Goal: Task Accomplishment & Management: Complete application form

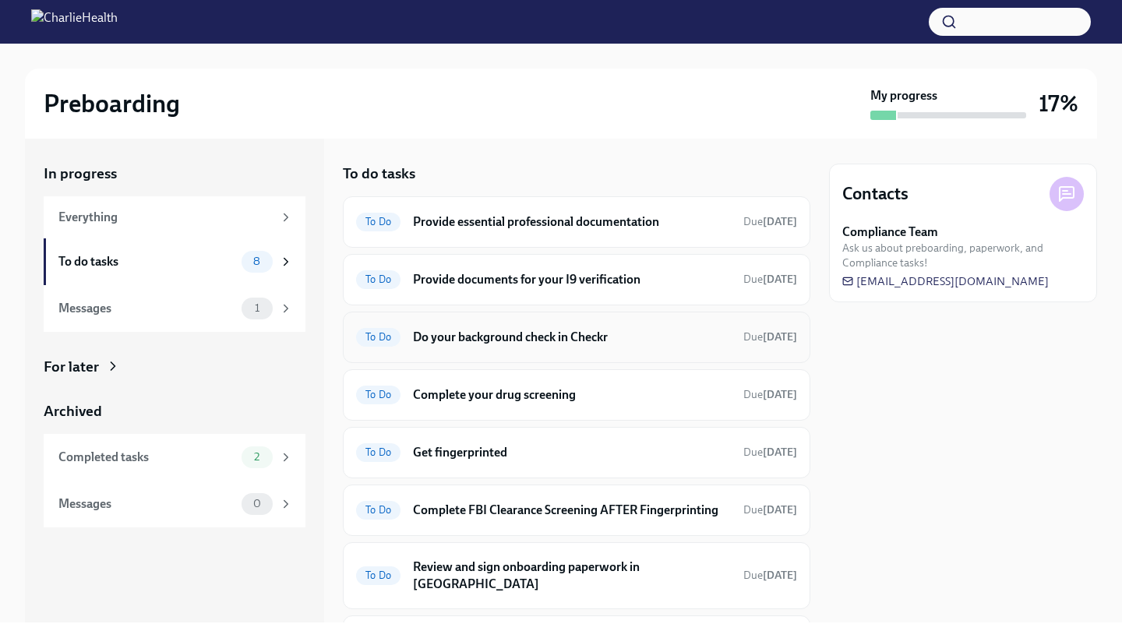
click at [540, 345] on div "To Do Do your background check in Checkr Due [DATE]" at bounding box center [576, 337] width 441 height 25
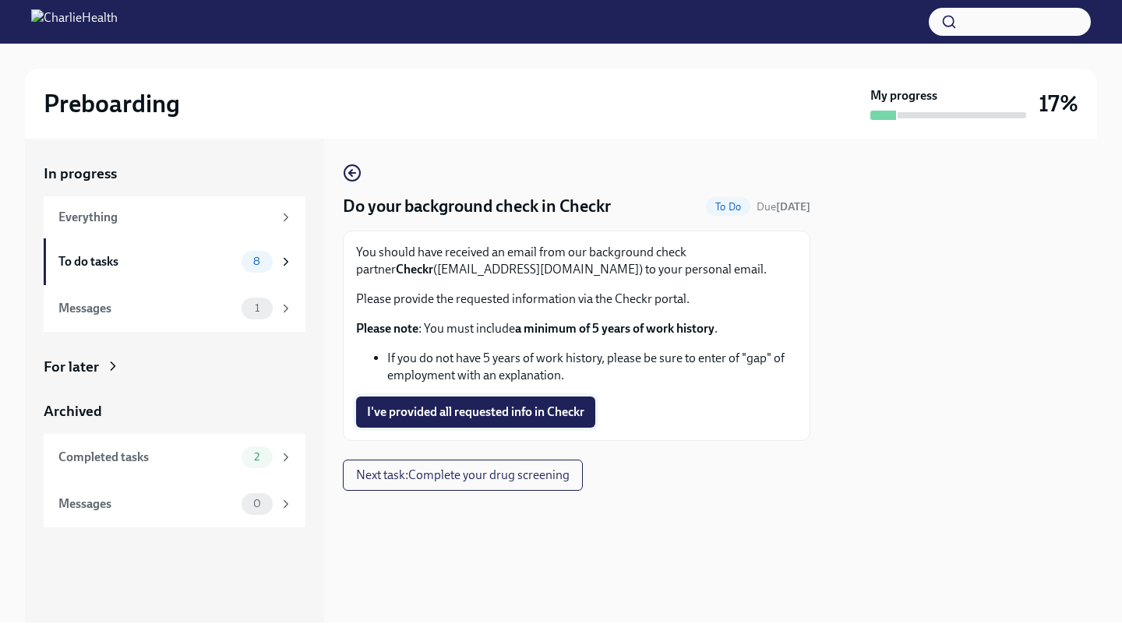
click at [574, 410] on span "I've provided all requested info in Checkr" at bounding box center [475, 412] width 217 height 16
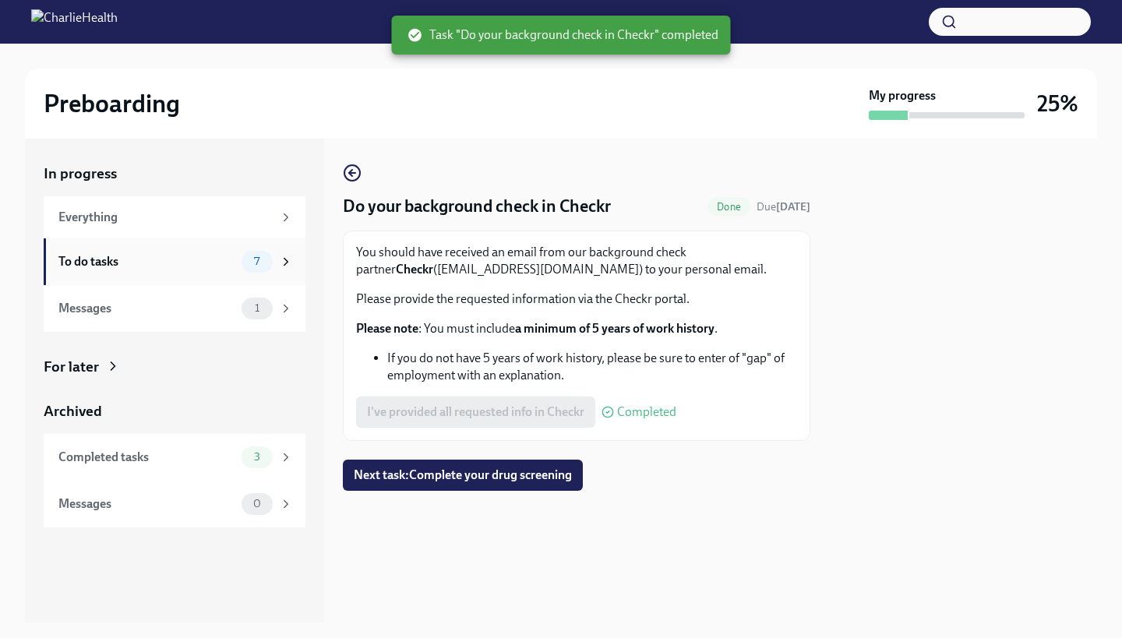
click at [164, 270] on div "To do tasks 7" at bounding box center [175, 262] width 235 height 22
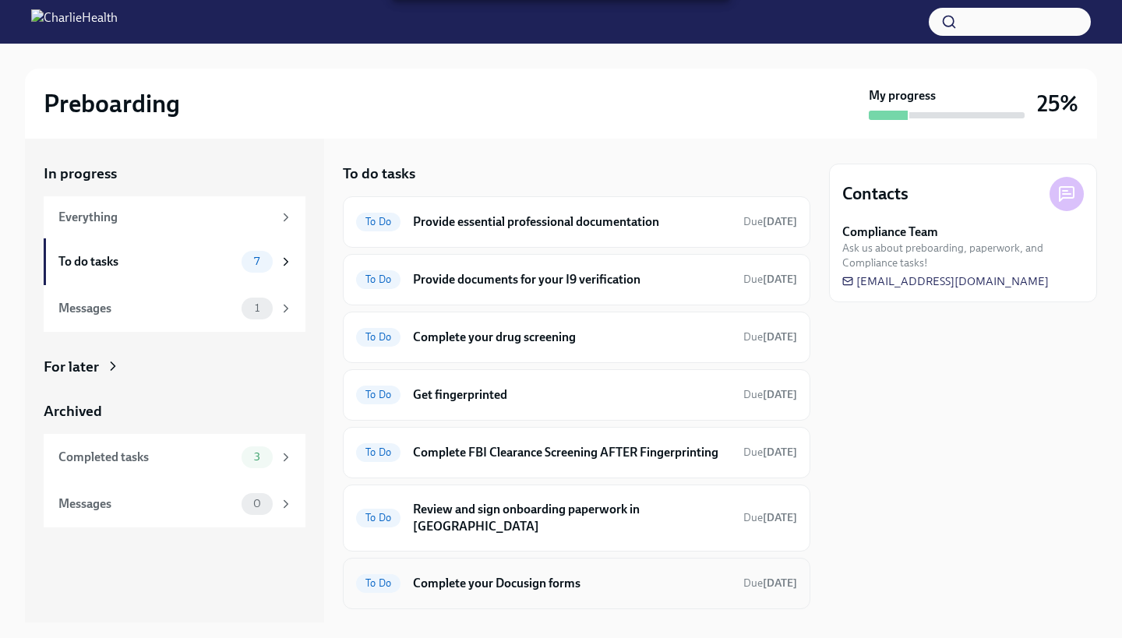
click at [501, 588] on h6 "Complete your Docusign forms" at bounding box center [572, 583] width 318 height 17
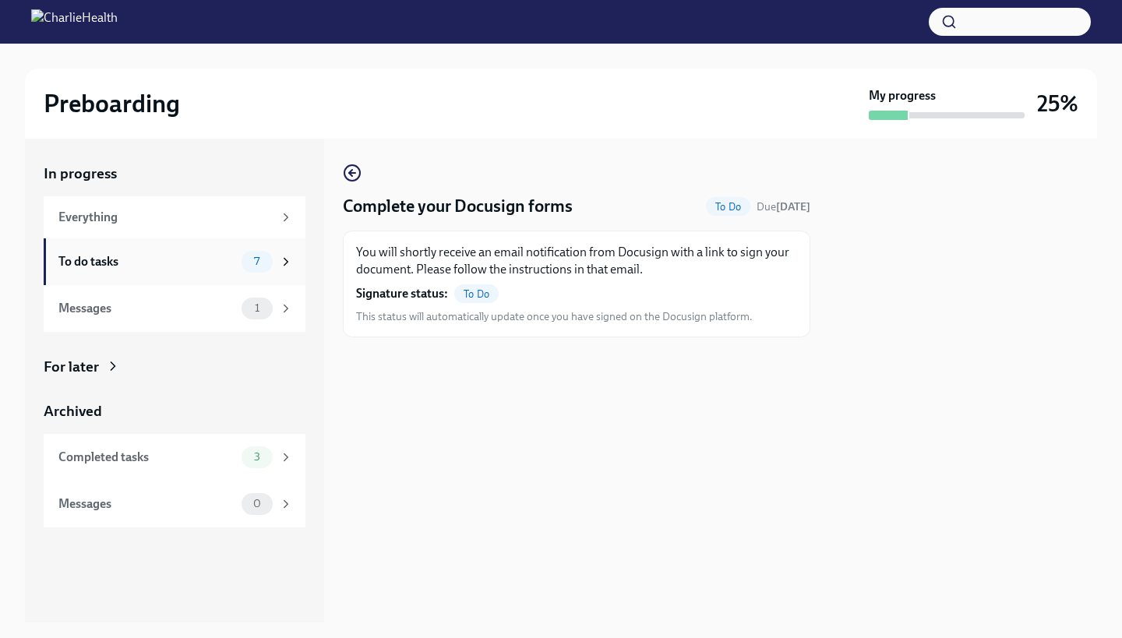
click at [135, 260] on div "To do tasks" at bounding box center [146, 261] width 177 height 17
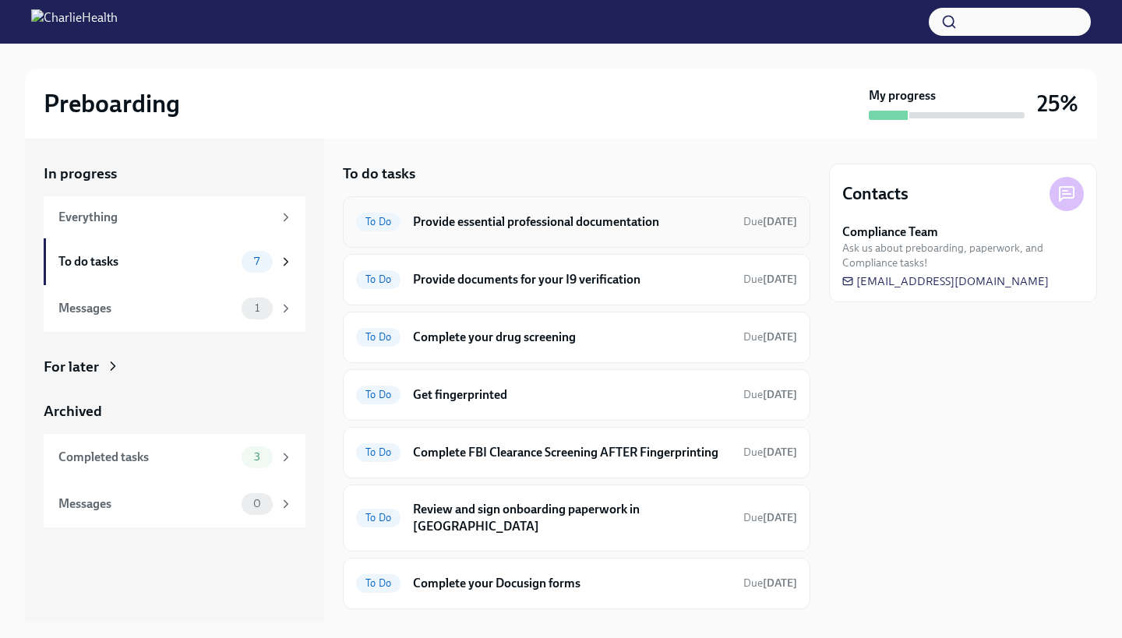
click at [500, 215] on h6 "Provide essential professional documentation" at bounding box center [572, 222] width 318 height 17
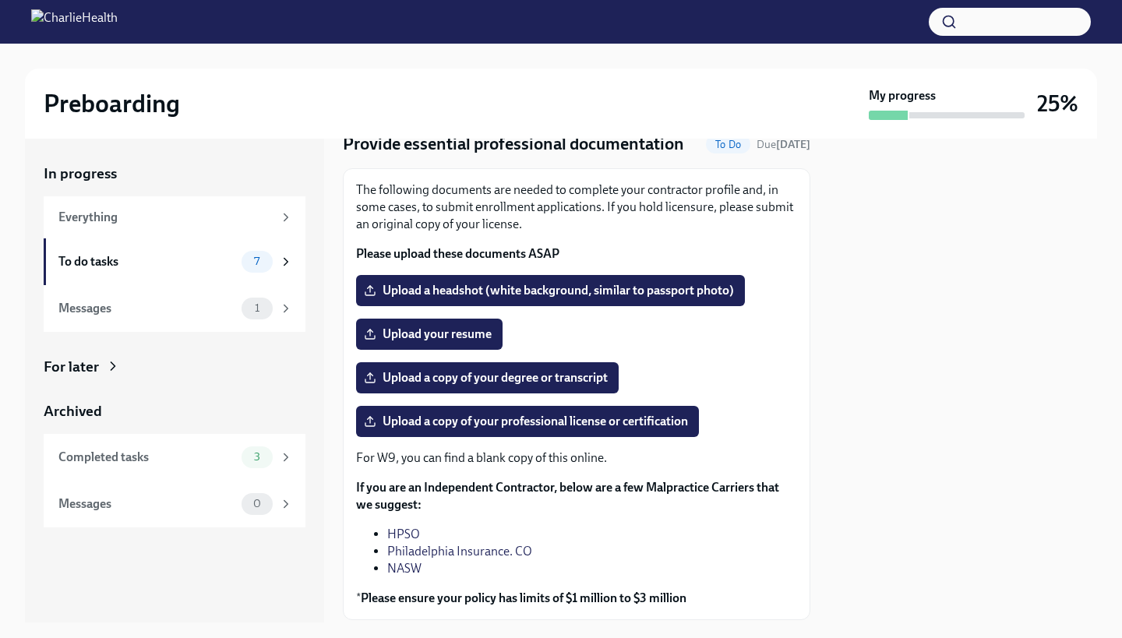
scroll to position [183, 0]
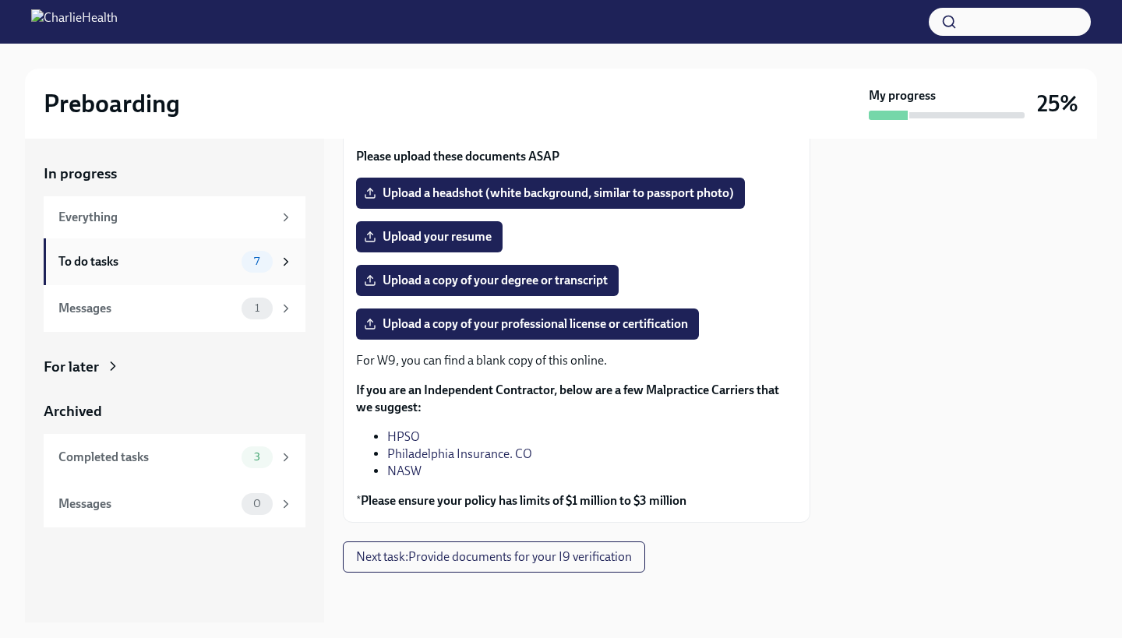
click at [119, 276] on div "To do tasks 7" at bounding box center [175, 261] width 262 height 47
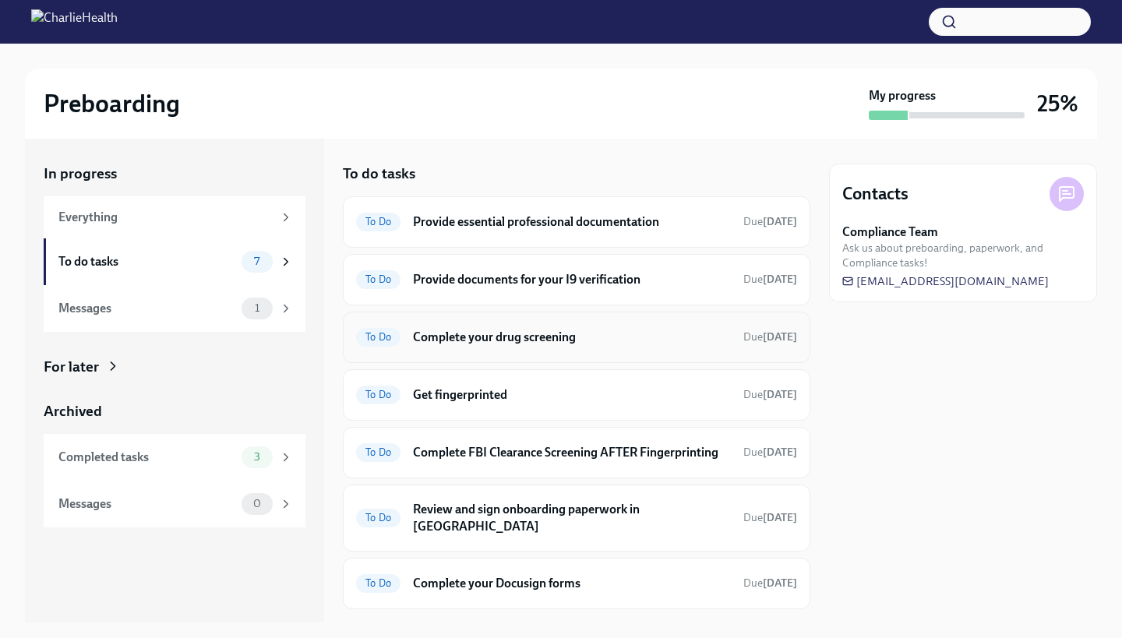
click at [569, 355] on div "To Do Complete your drug screening Due [DATE]" at bounding box center [577, 337] width 468 height 51
click at [455, 335] on h6 "Complete your drug screening" at bounding box center [572, 337] width 318 height 17
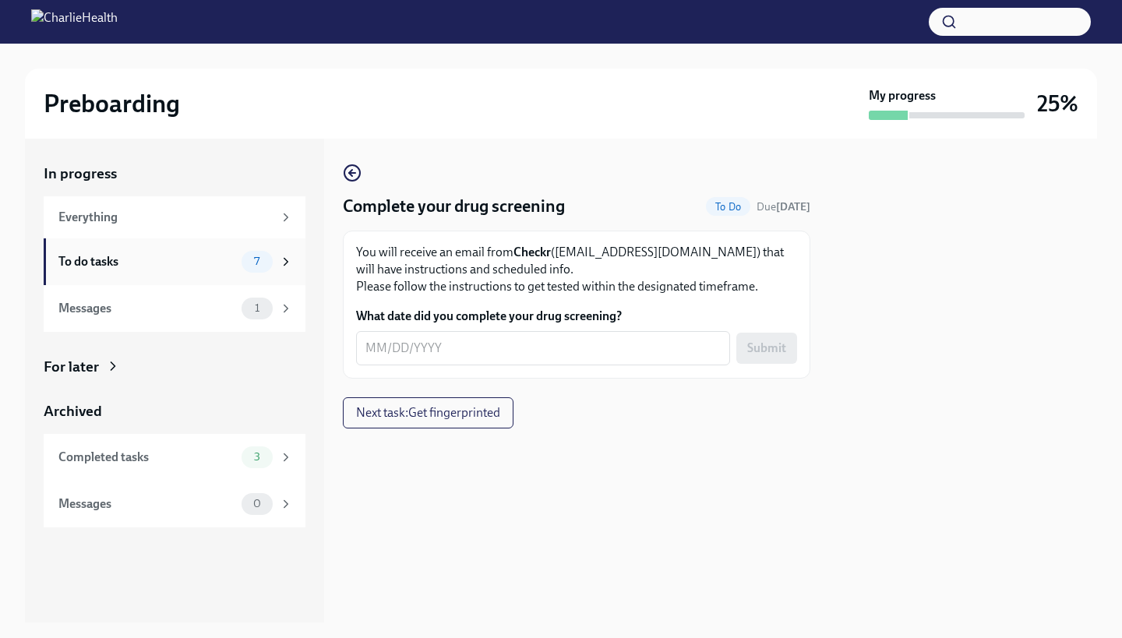
click at [111, 267] on div "To do tasks" at bounding box center [146, 261] width 177 height 17
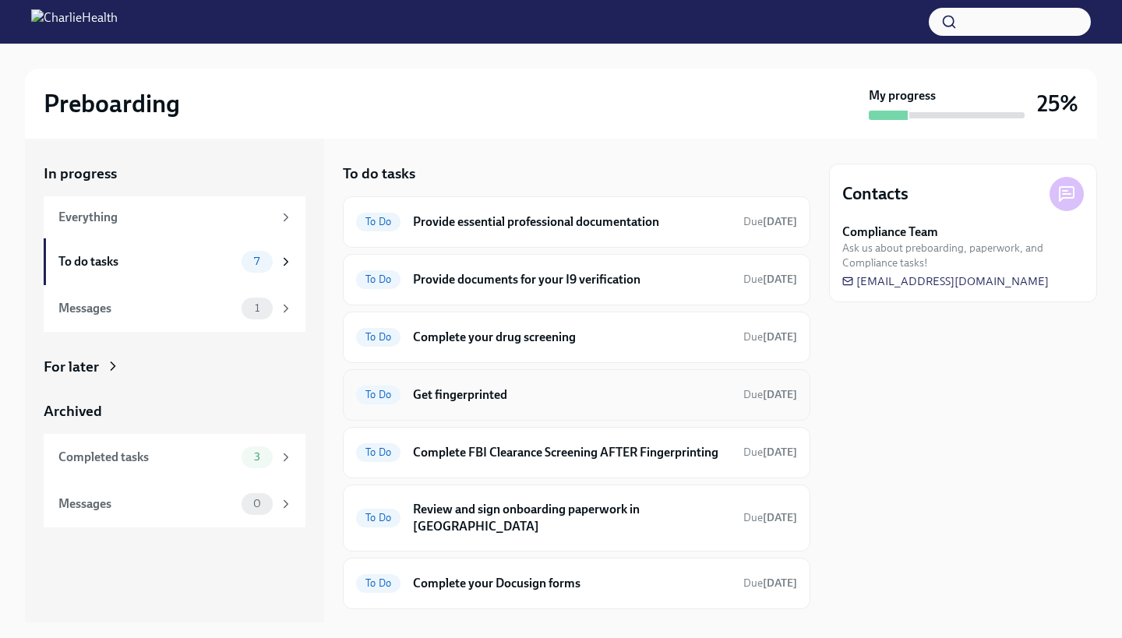
click at [504, 393] on h6 "Get fingerprinted" at bounding box center [572, 395] width 318 height 17
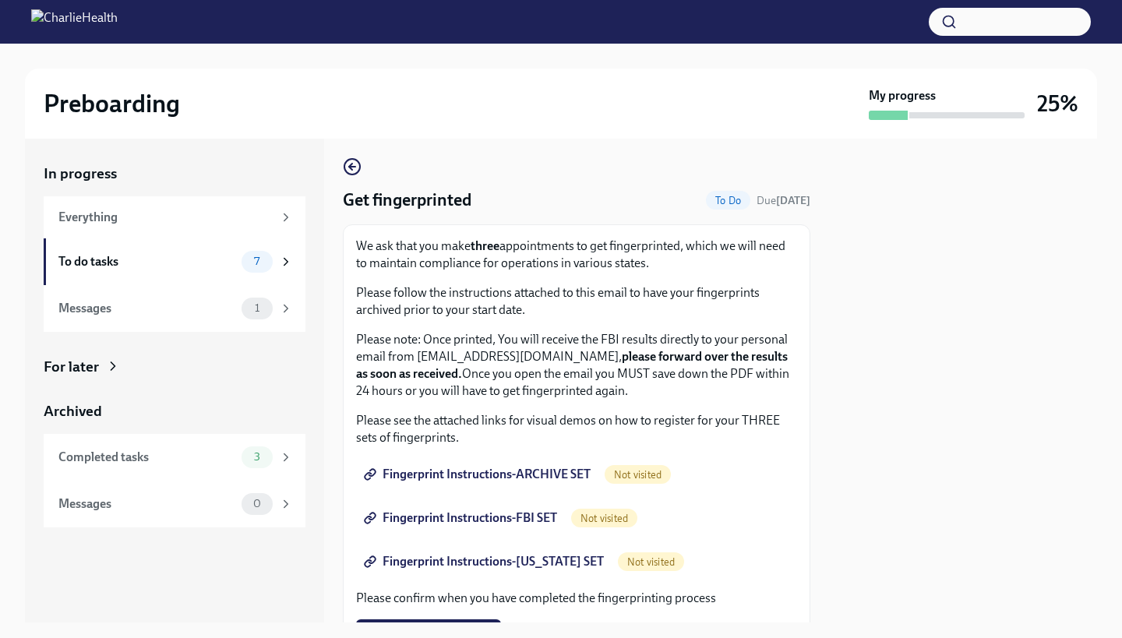
scroll to position [9, 0]
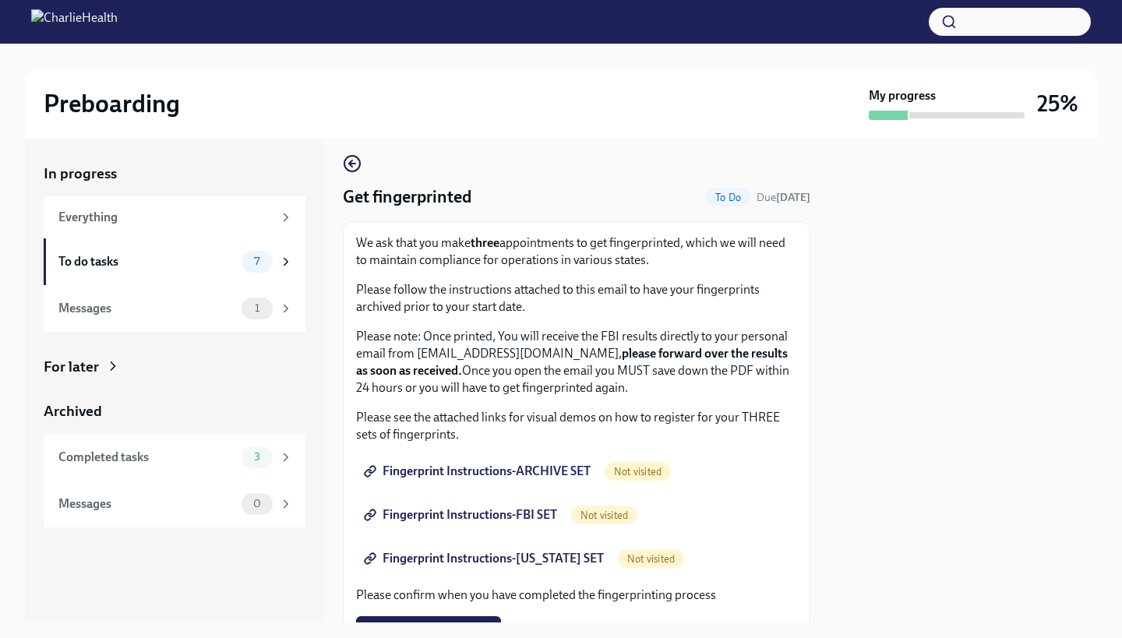
click at [553, 481] on link "Fingerprint Instructions-ARCHIVE SET" at bounding box center [478, 471] width 245 height 31
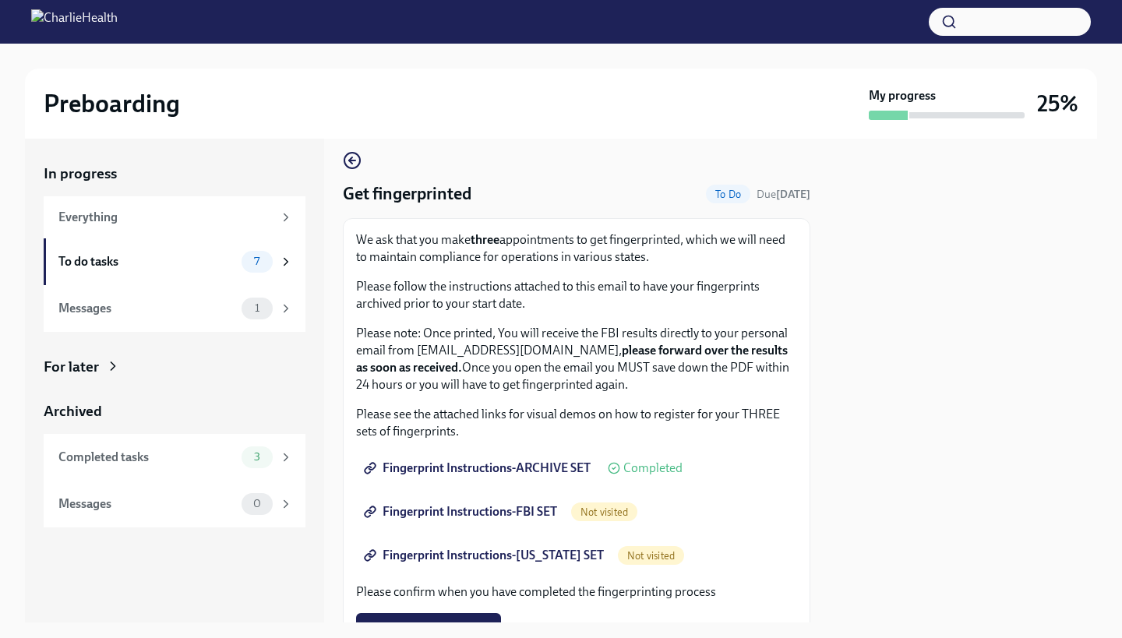
click at [496, 512] on span "Fingerprint Instructions-FBI SET" at bounding box center [462, 512] width 190 height 16
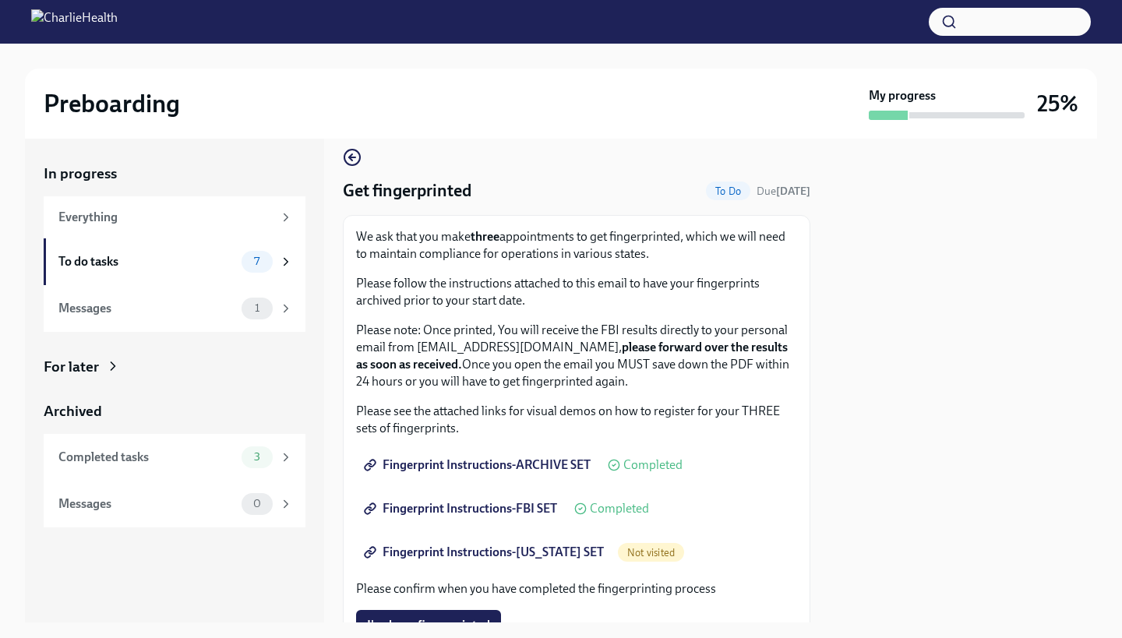
click at [454, 556] on span "Fingerprint Instructions-[US_STATE] SET" at bounding box center [485, 553] width 237 height 16
click at [157, 259] on div "To do tasks" at bounding box center [146, 261] width 177 height 17
